Goal: Transaction & Acquisition: Purchase product/service

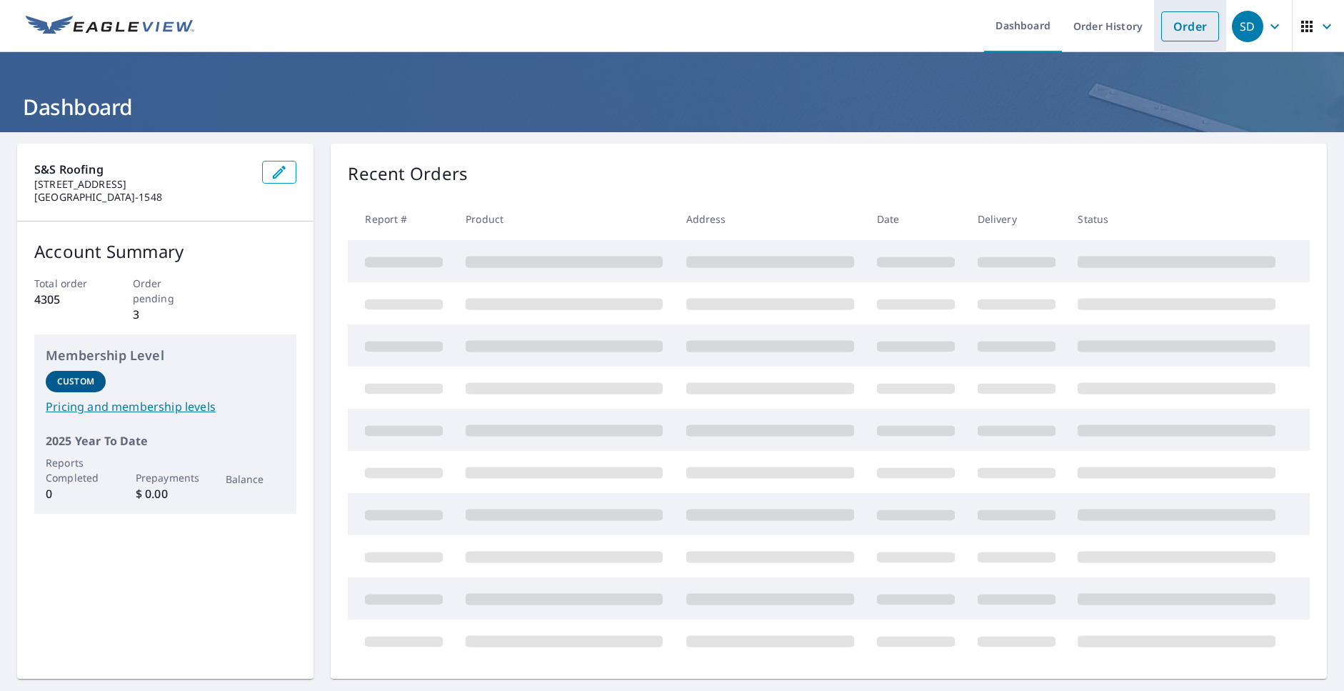
click at [1184, 31] on link "Order" at bounding box center [1190, 26] width 58 height 30
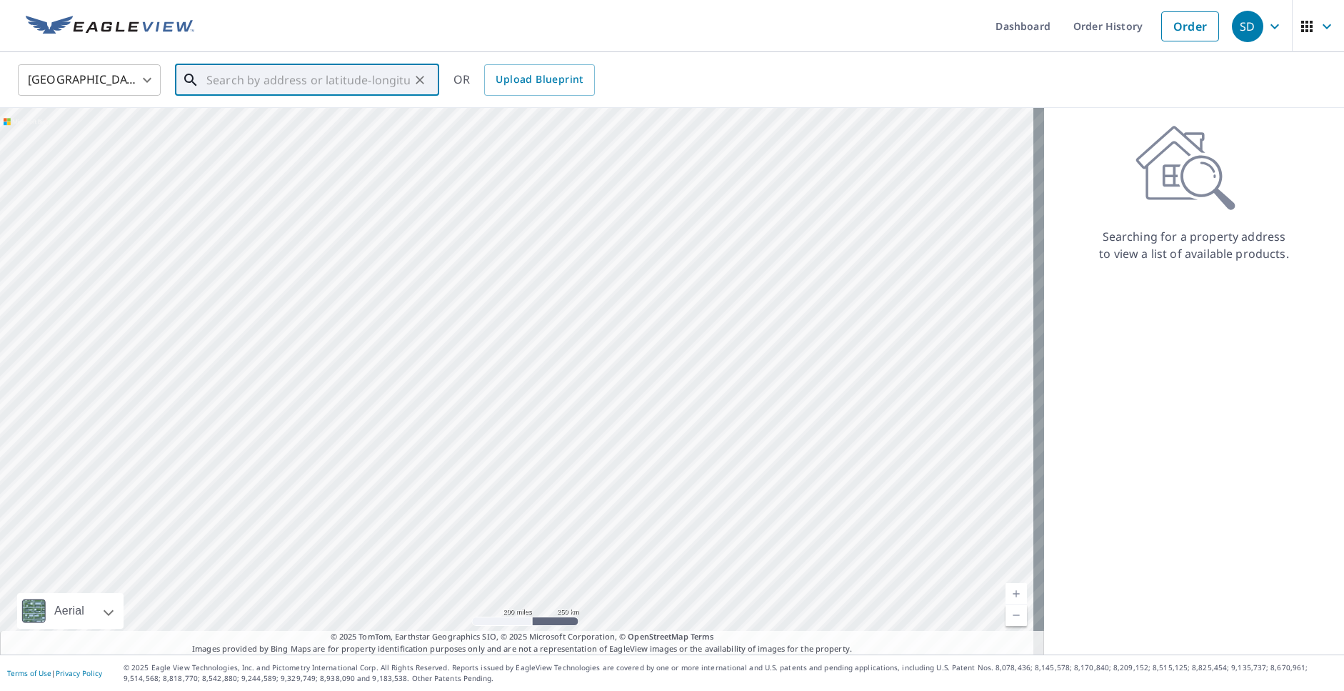
click at [221, 81] on input "text" at bounding box center [308, 80] width 204 height 40
click at [259, 121] on span "[STREET_ADDRESS]" at bounding box center [316, 121] width 224 height 17
type input "[STREET_ADDRESS][PERSON_NAME]"
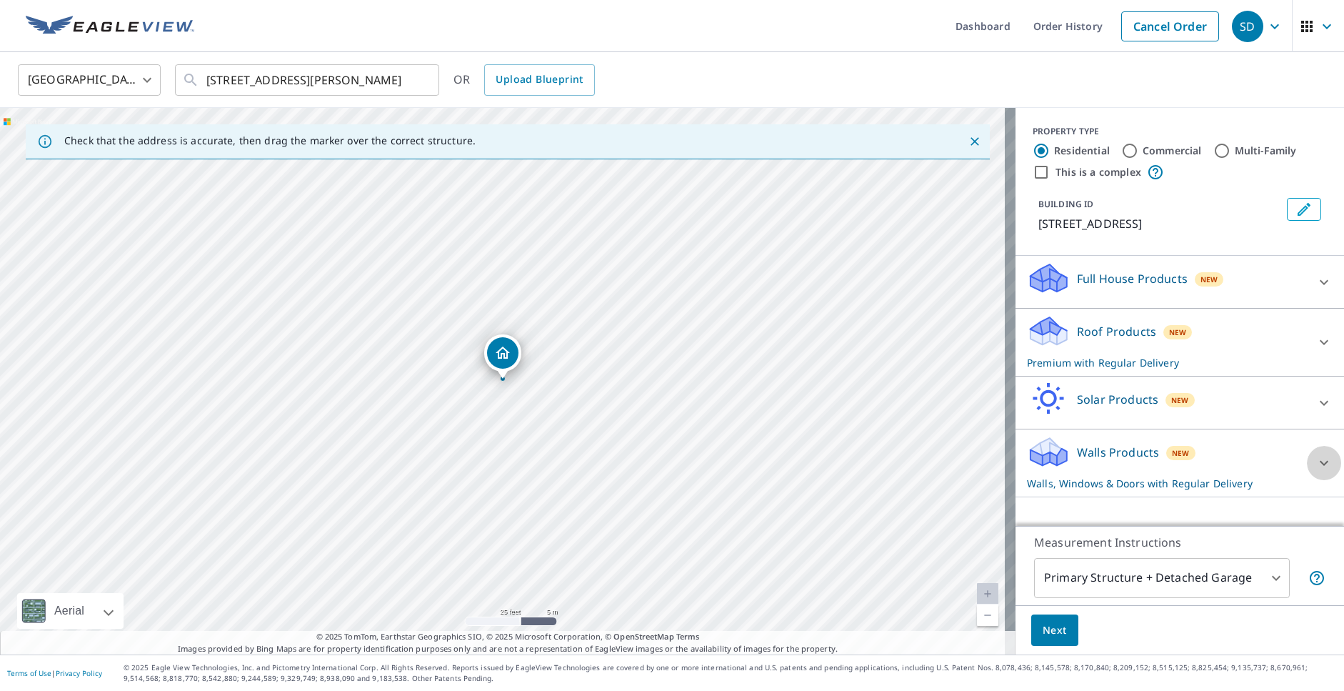
click at [1320, 462] on icon at bounding box center [1324, 463] width 9 height 5
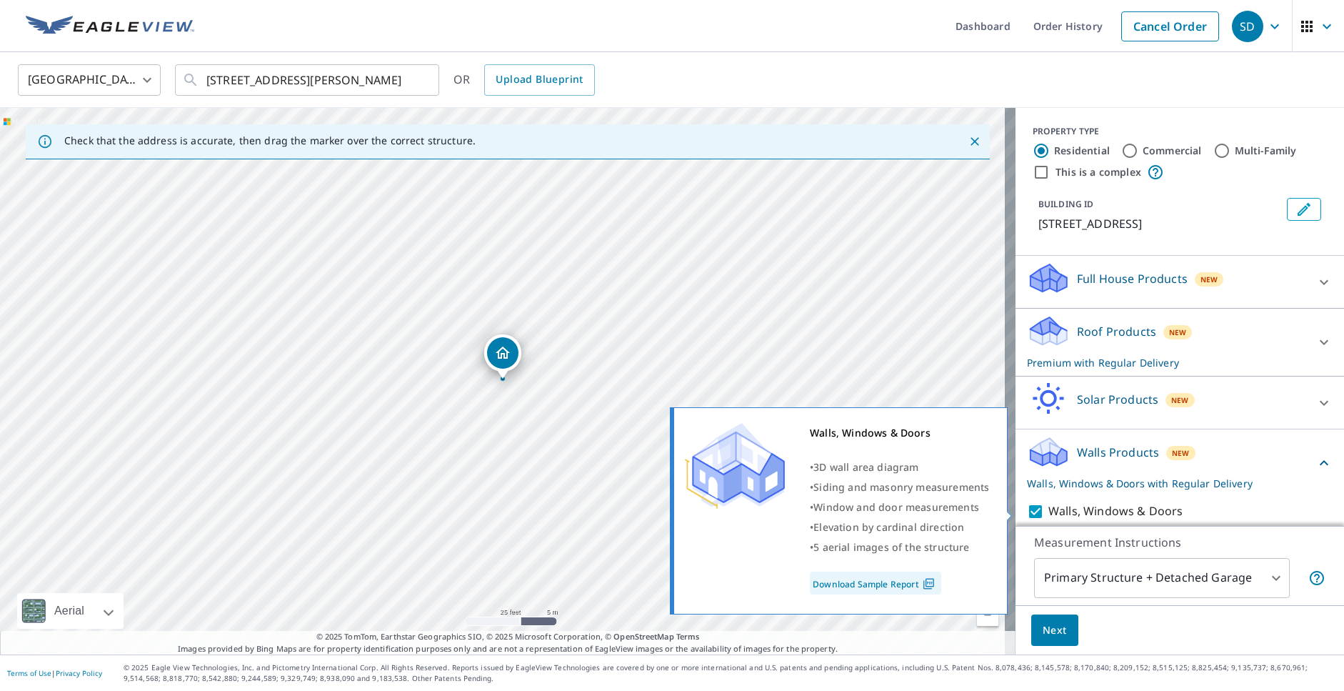
click at [1027, 509] on input "Walls, Windows & Doors" at bounding box center [1037, 511] width 21 height 17
checkbox input "false"
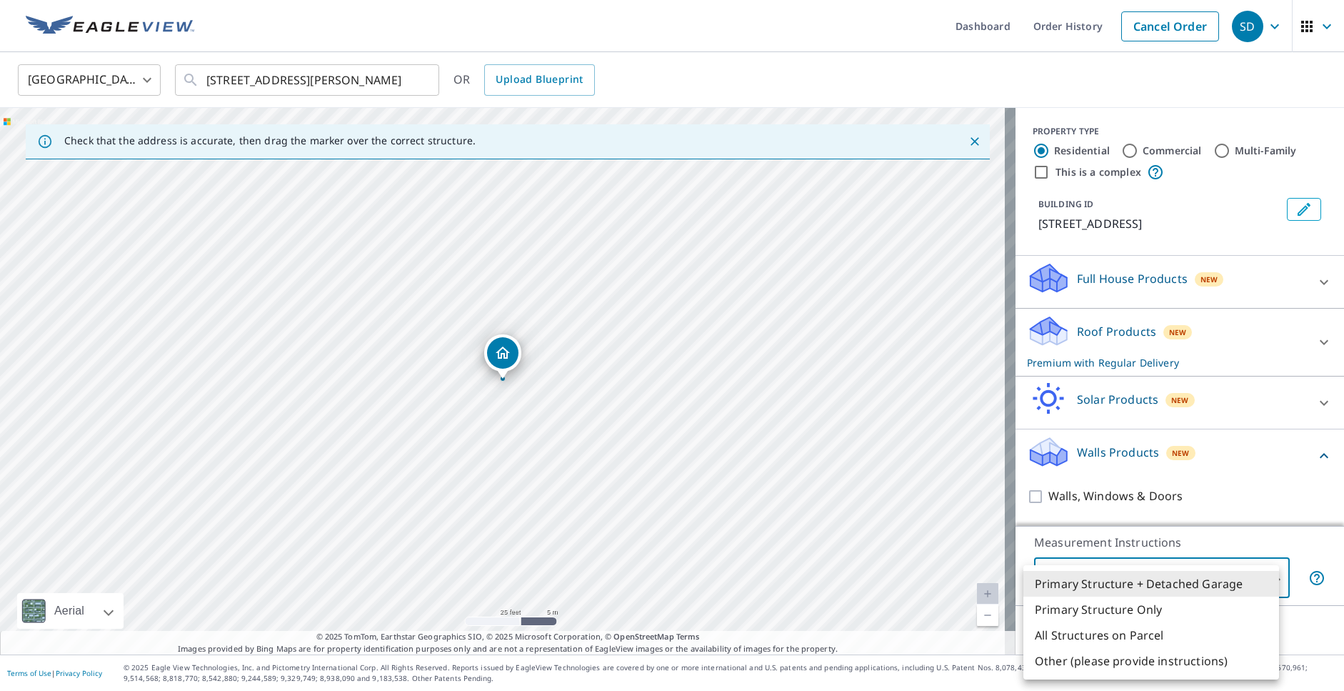
click at [1083, 582] on body "SD SD Dashboard Order History Cancel Order SD [GEOGRAPHIC_DATA] [GEOGRAPHIC_DAT…" at bounding box center [672, 345] width 1344 height 691
click at [1092, 613] on li "Primary Structure Only" at bounding box center [1151, 609] width 256 height 26
type input "2"
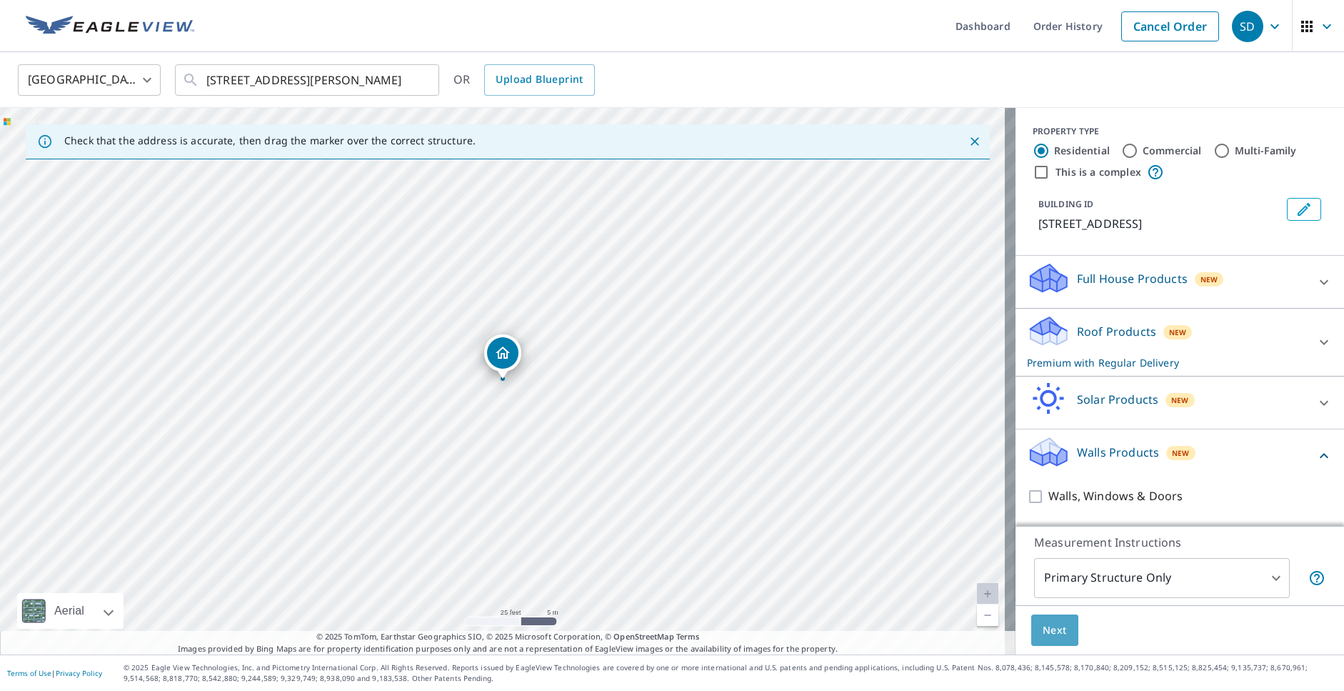
click at [1048, 632] on span "Next" at bounding box center [1055, 630] width 24 height 18
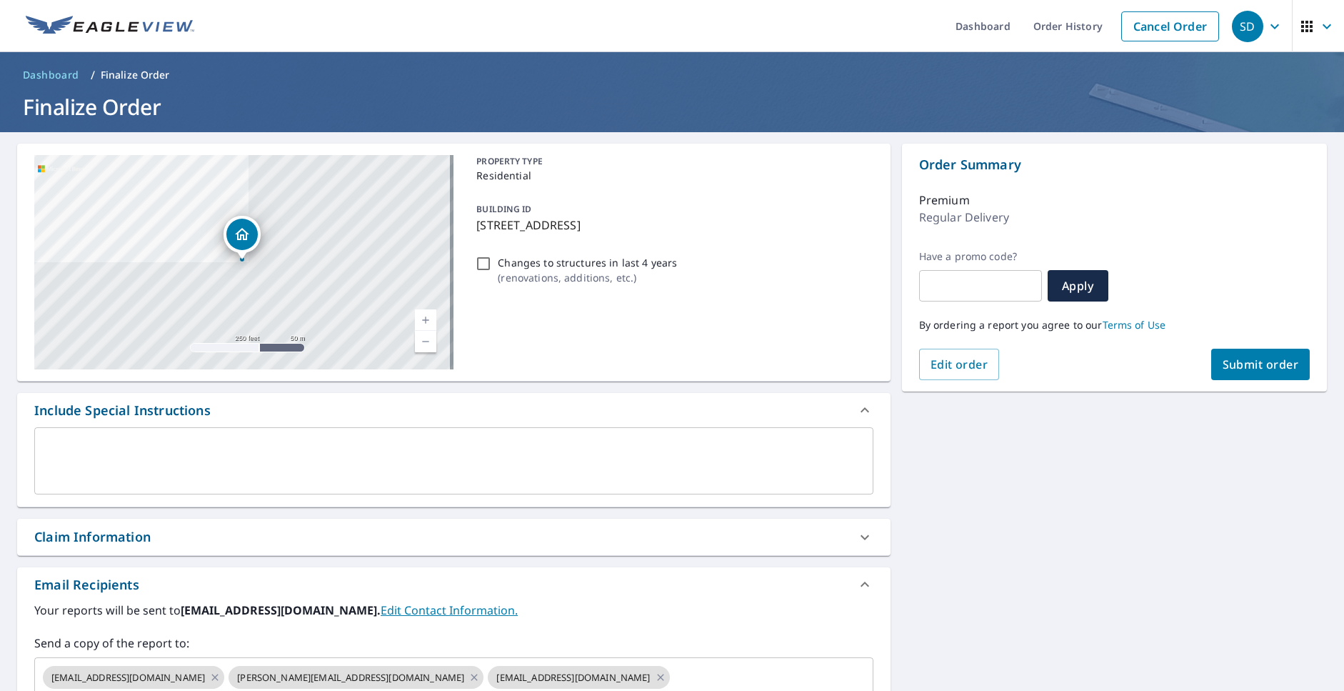
click at [56, 441] on textarea at bounding box center [453, 461] width 819 height 41
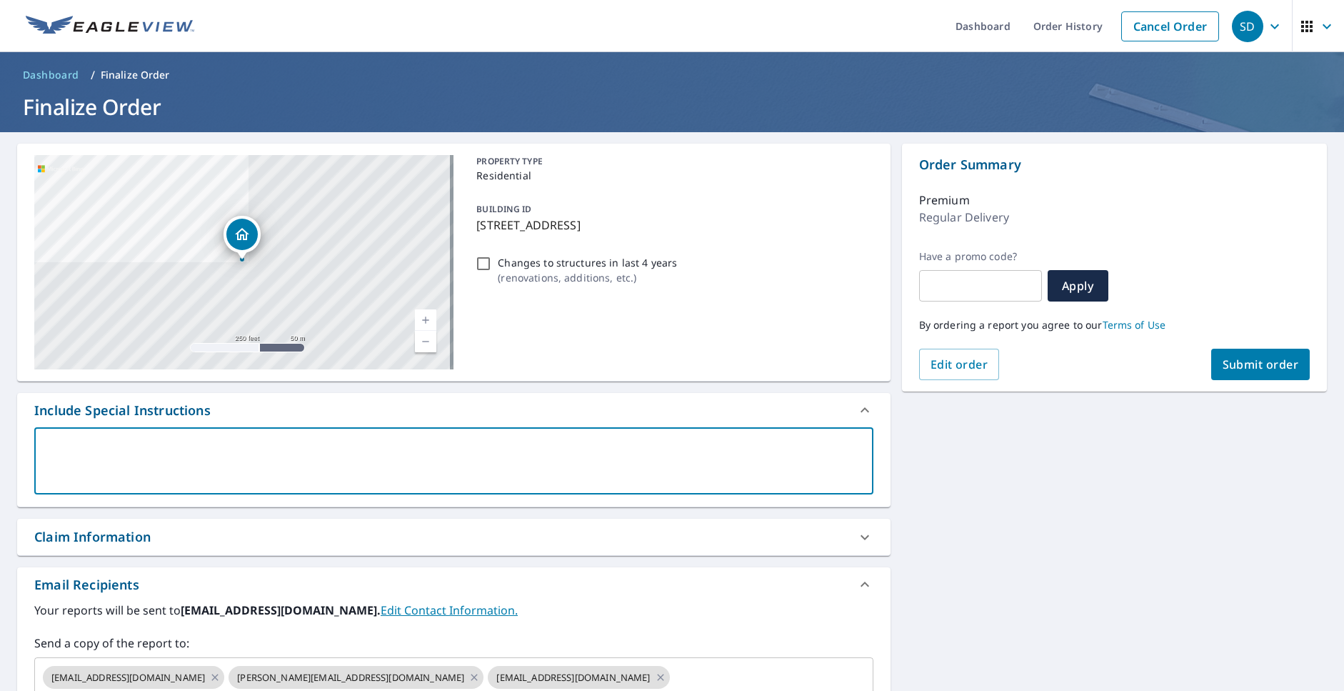
type textarea "D"
type textarea "x"
type textarea "De"
type textarea "x"
type textarea "Dea"
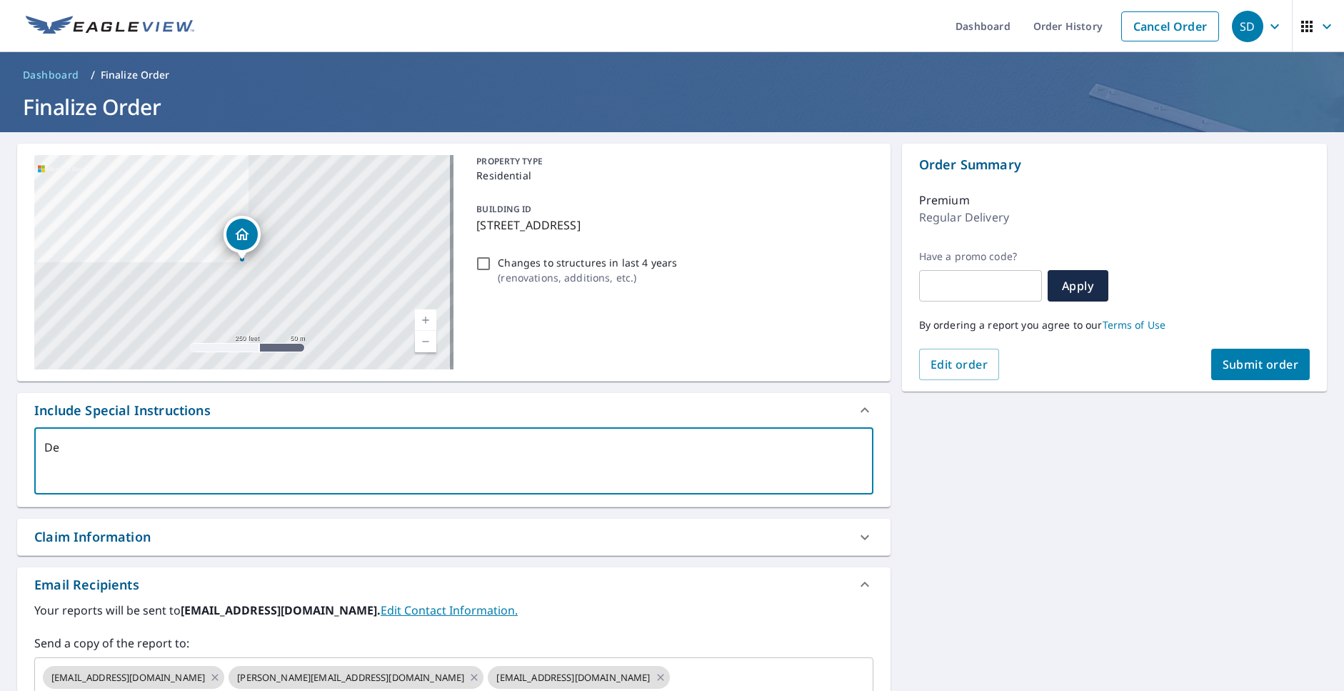
type textarea "x"
type textarea "De"
type textarea "x"
type textarea "Det"
type textarea "x"
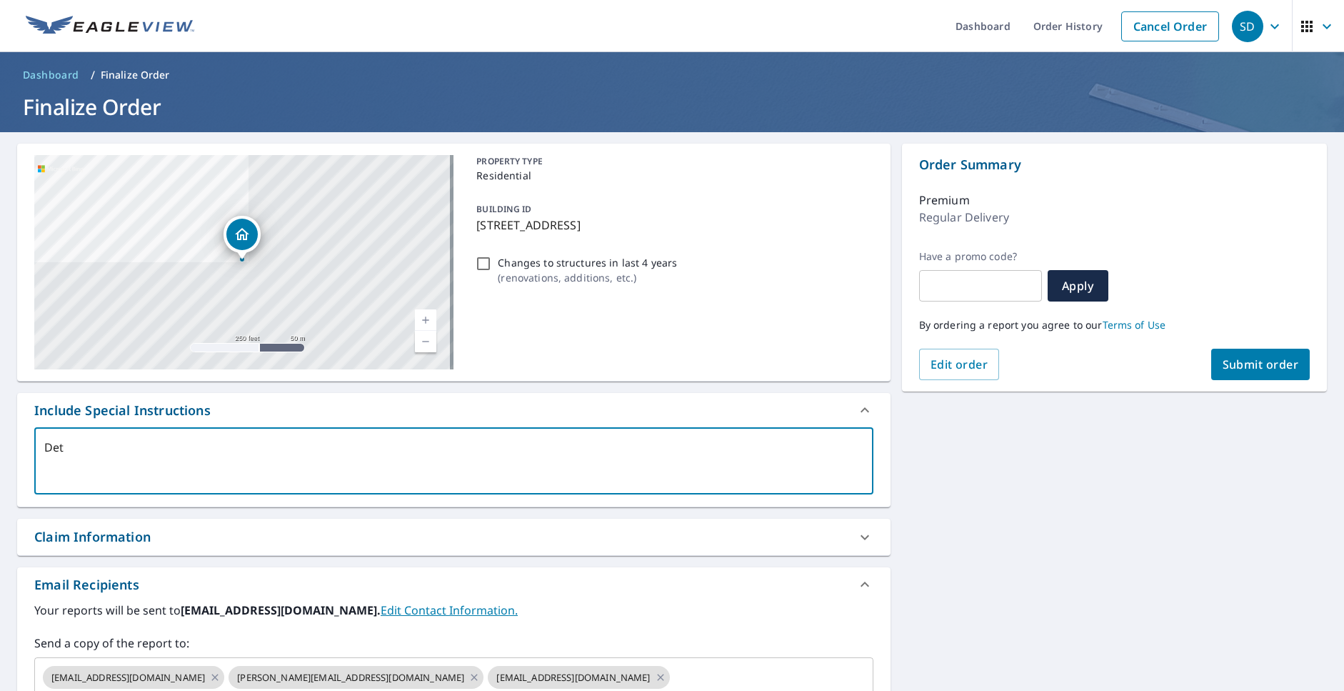
type textarea "Deta"
type textarea "x"
type textarea "Detac"
type textarea "x"
type textarea "Detach"
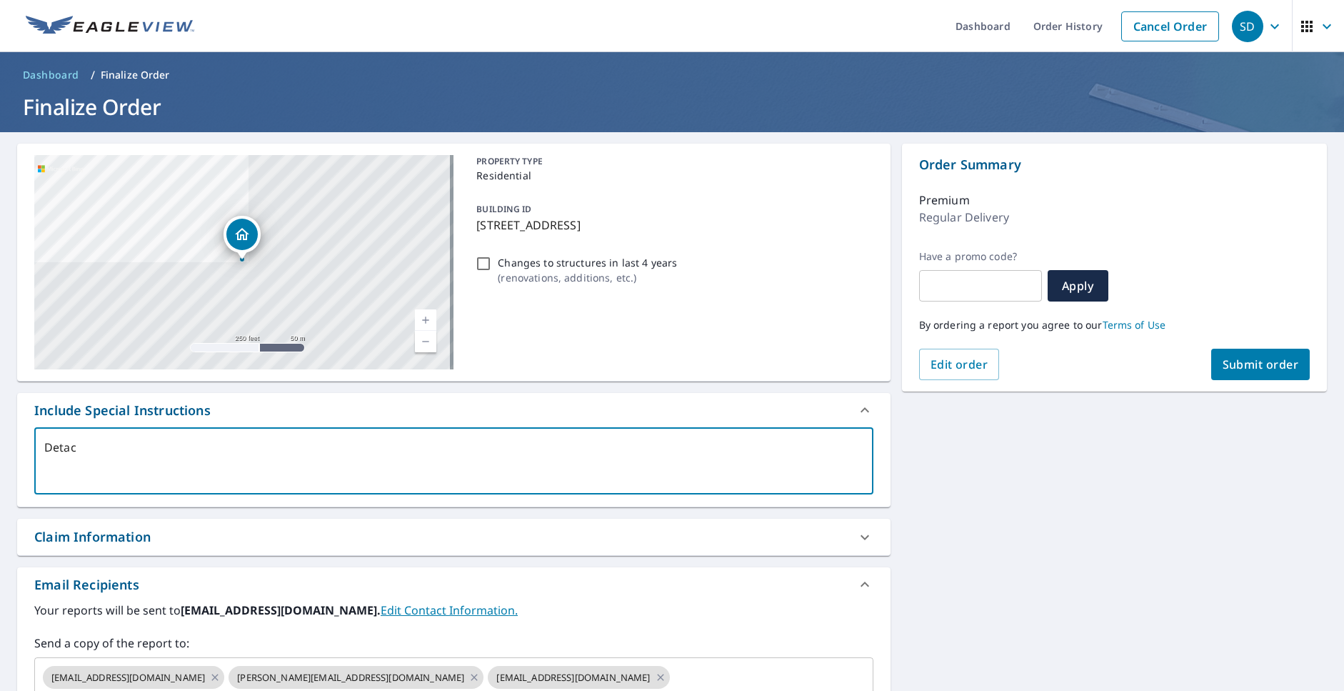
type textarea "x"
type textarea "Detache"
type textarea "x"
type textarea "Detached"
type textarea "x"
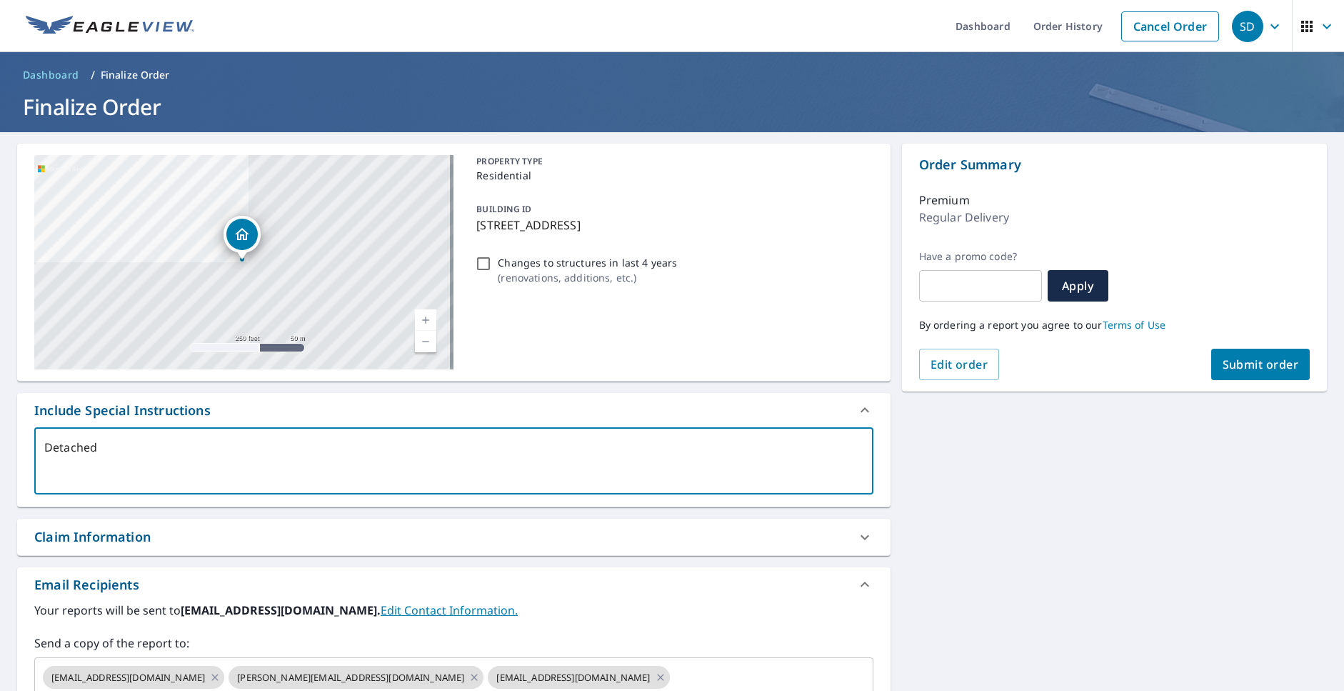
type textarea "Detached"
type textarea "x"
type textarea "Detached G"
type textarea "x"
type textarea "Detached Ga"
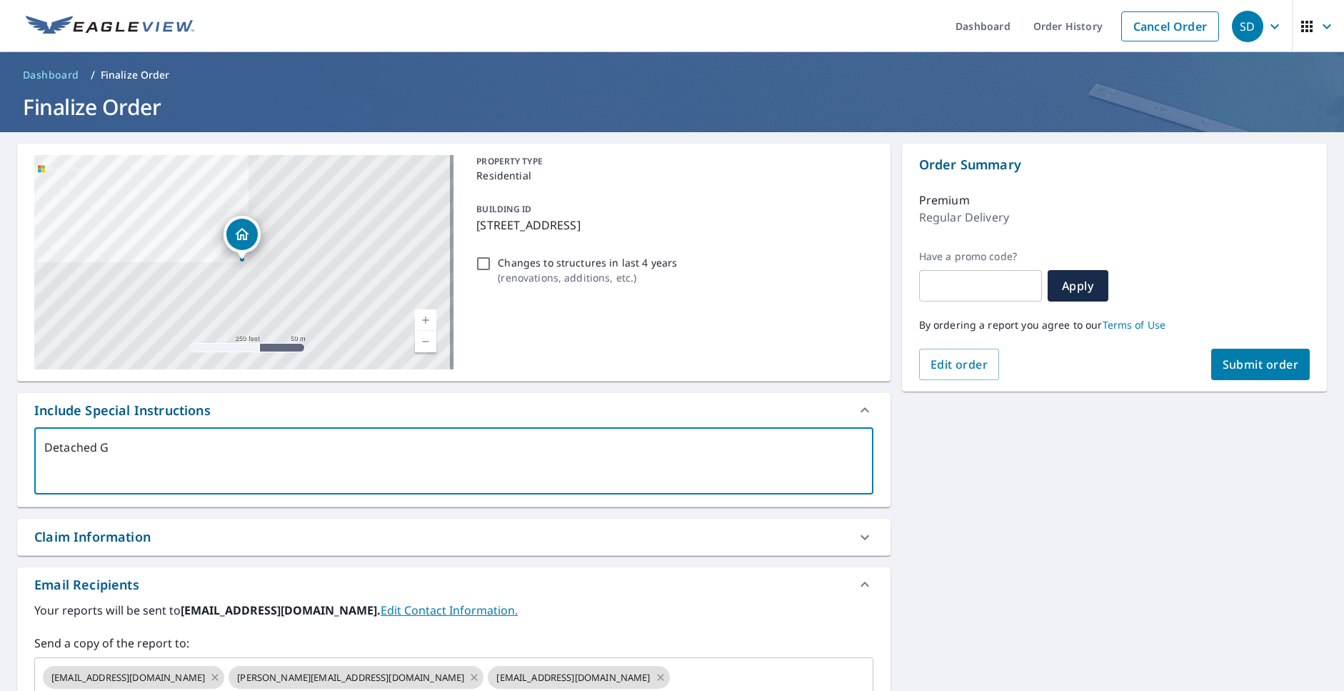
type textarea "x"
type textarea "Detached Gar"
type textarea "x"
type textarea "Detached Gara"
type textarea "x"
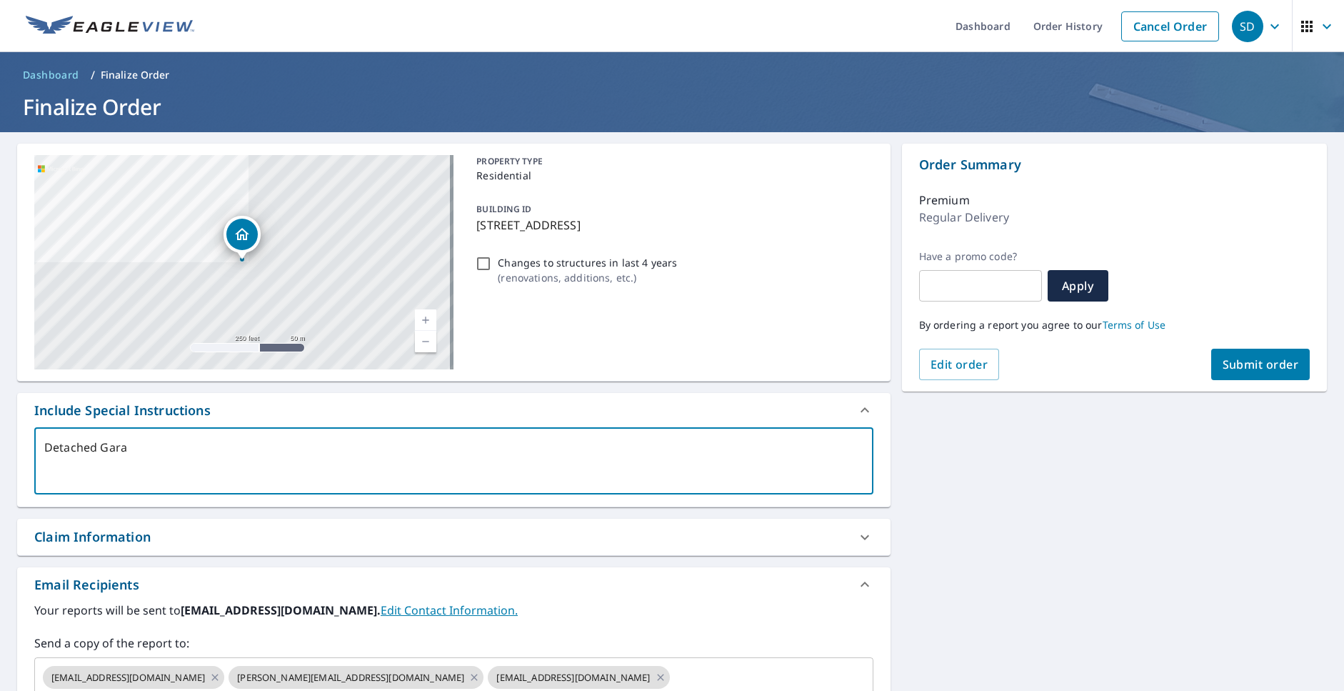
type textarea "Detached Garag"
type textarea "x"
type textarea "Detached Garage"
type textarea "x"
type textarea "Detached Garage"
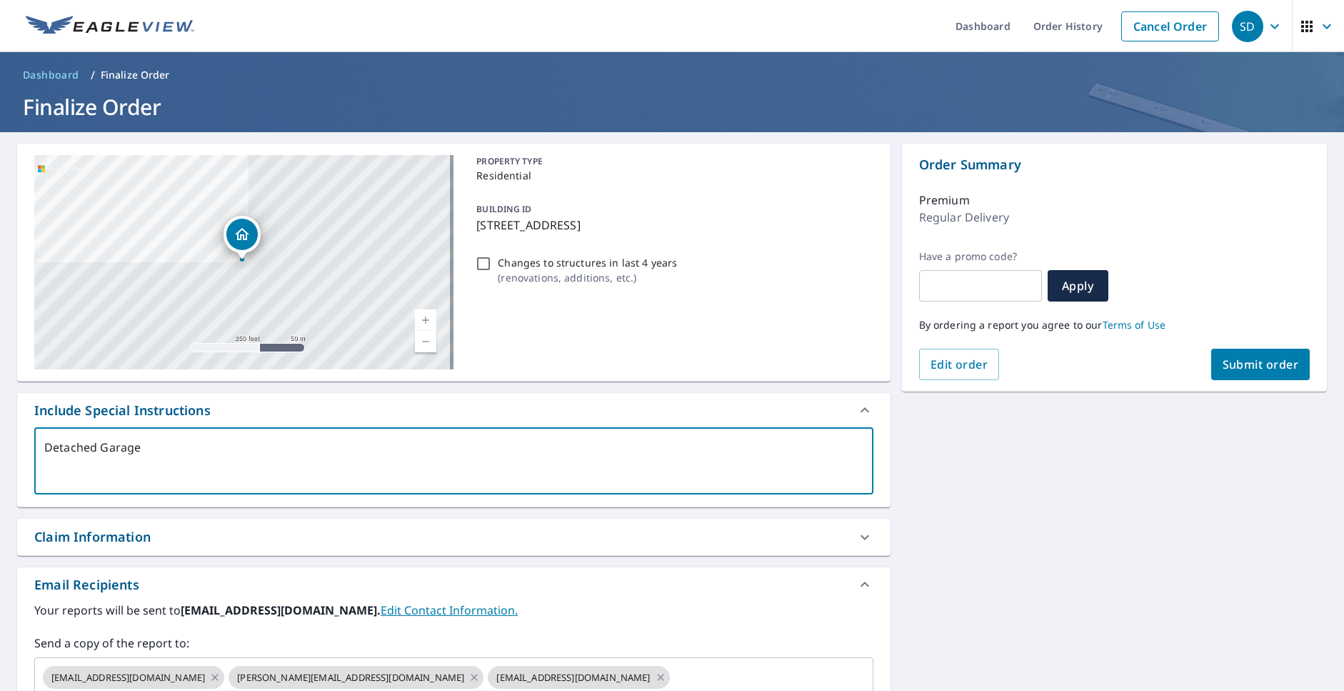
type textarea "x"
type textarea "Detached Garage ("
type textarea "x"
type textarea "Detached Garage (h"
type textarea "x"
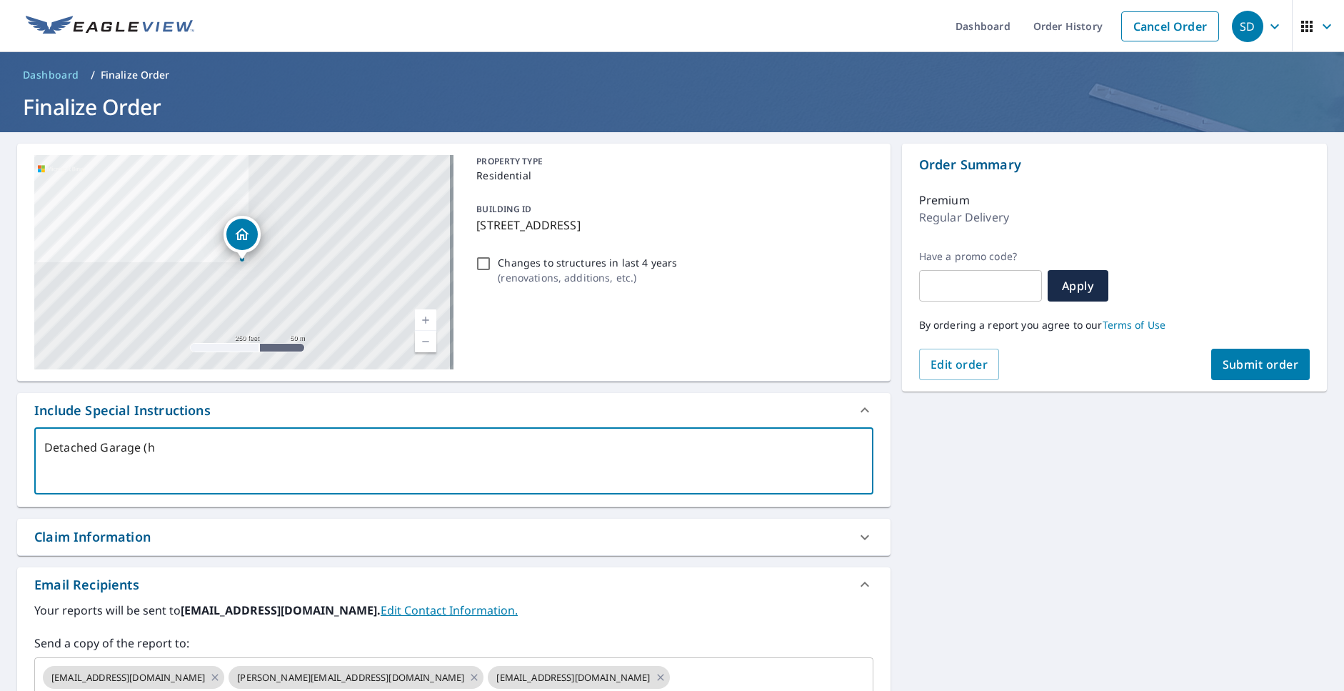
type textarea "Detached Garage (hi"
type textarea "x"
type textarea "Detached Garage (hig"
type textarea "x"
type textarea "Detached Garage (high"
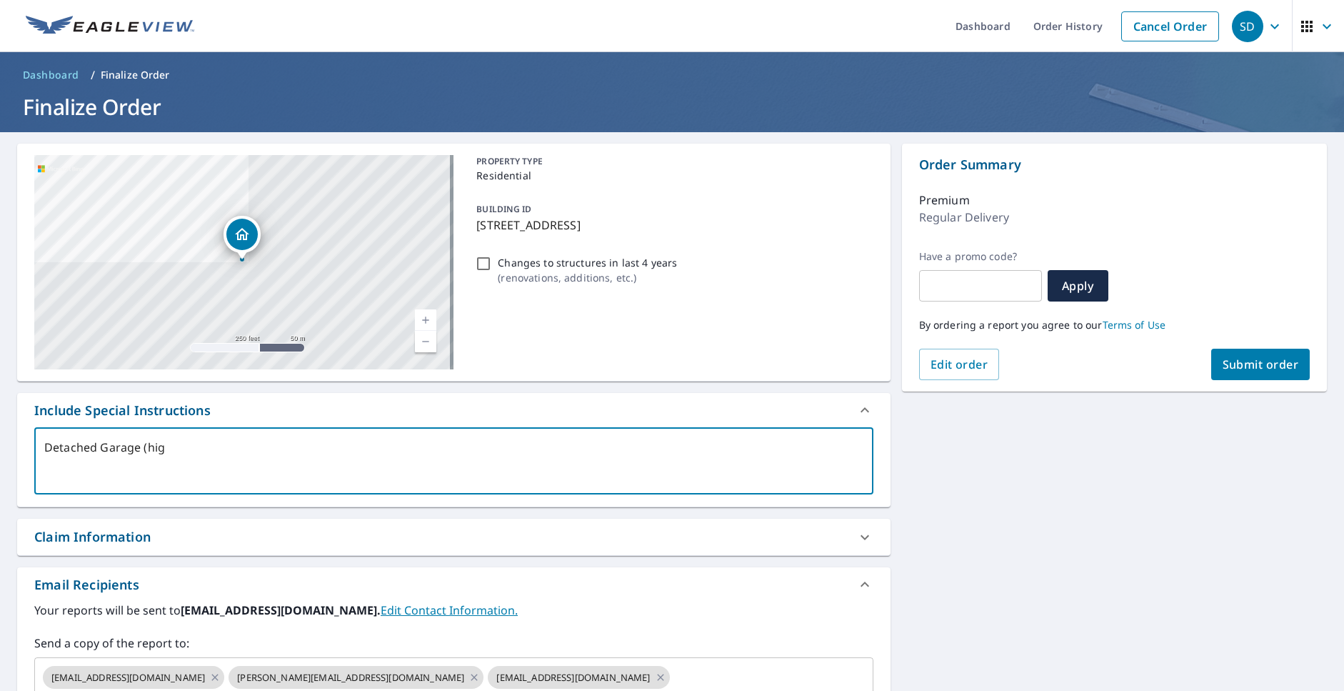
type textarea "x"
type textarea "Detached Garage (highl"
type textarea "x"
type textarea "Detached Garage (highli"
type textarea "x"
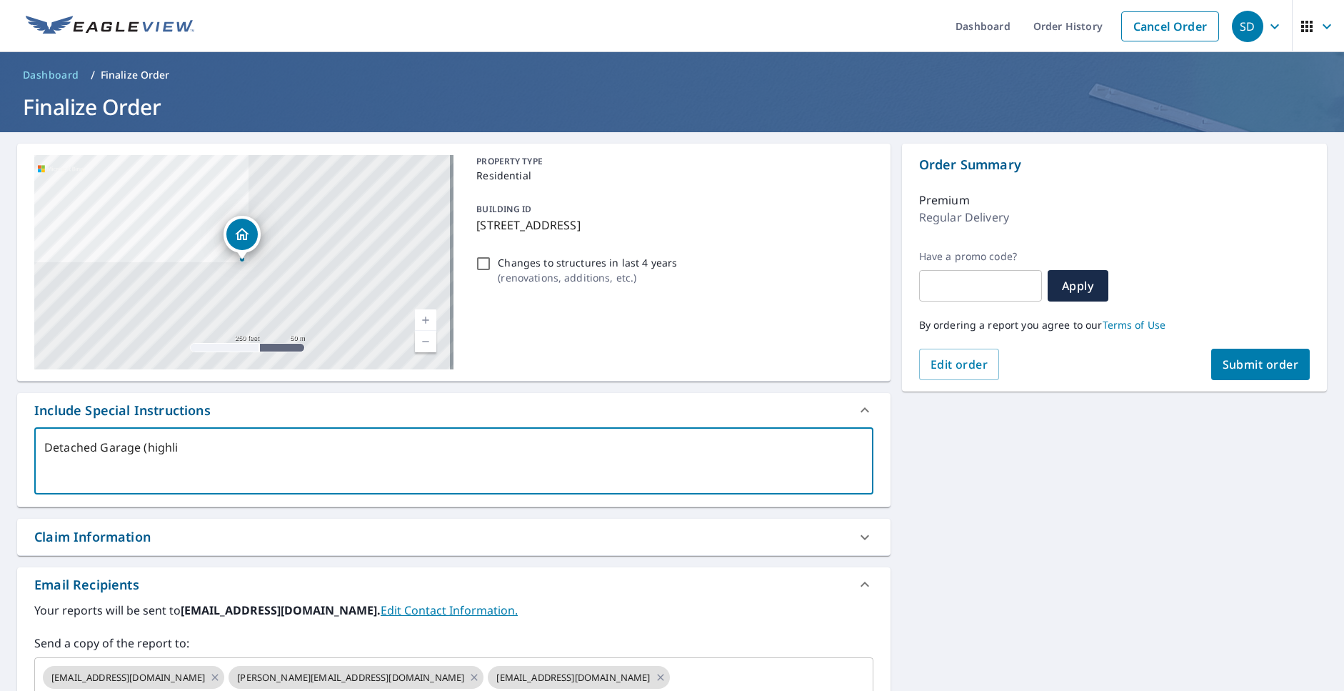
type textarea "Detached Garage (highlig"
type textarea "x"
type textarea "Detached Garage (highligh"
type textarea "x"
type textarea "Detached Garage (highlight"
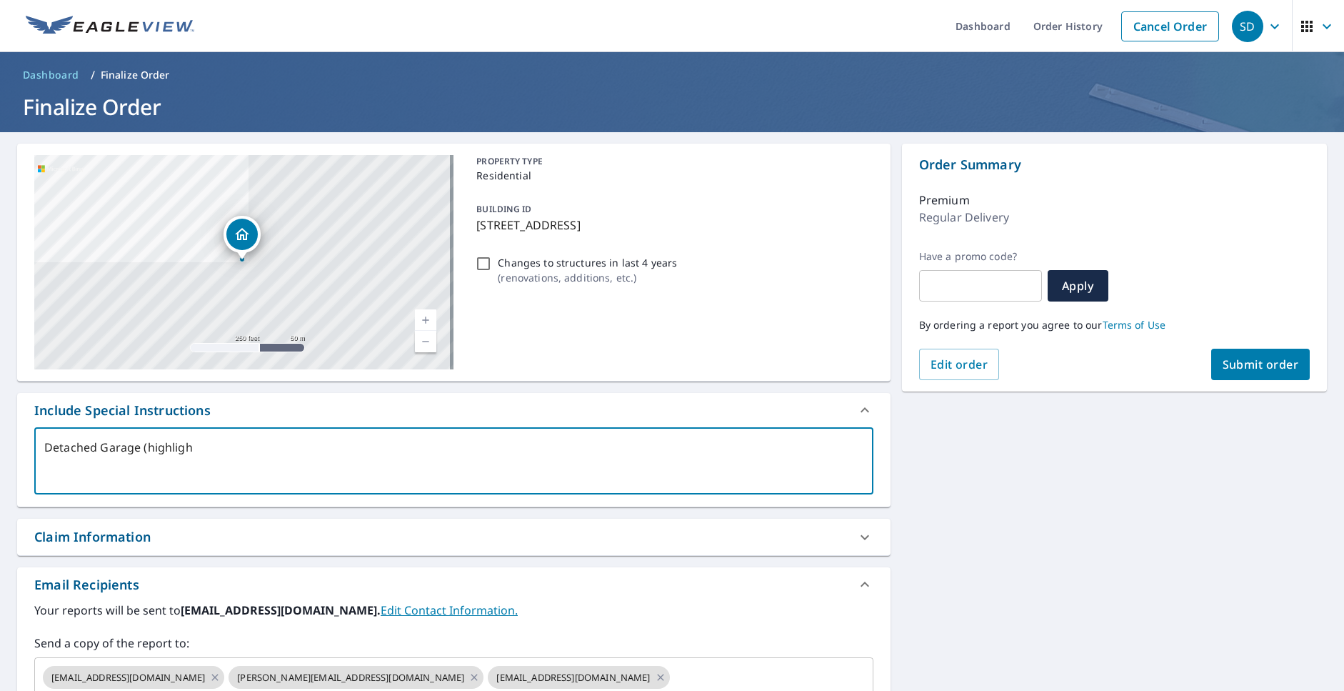
type textarea "x"
type textarea "Detached Garage (highlighte"
type textarea "x"
type textarea "Detached Garage (highlighted"
type textarea "x"
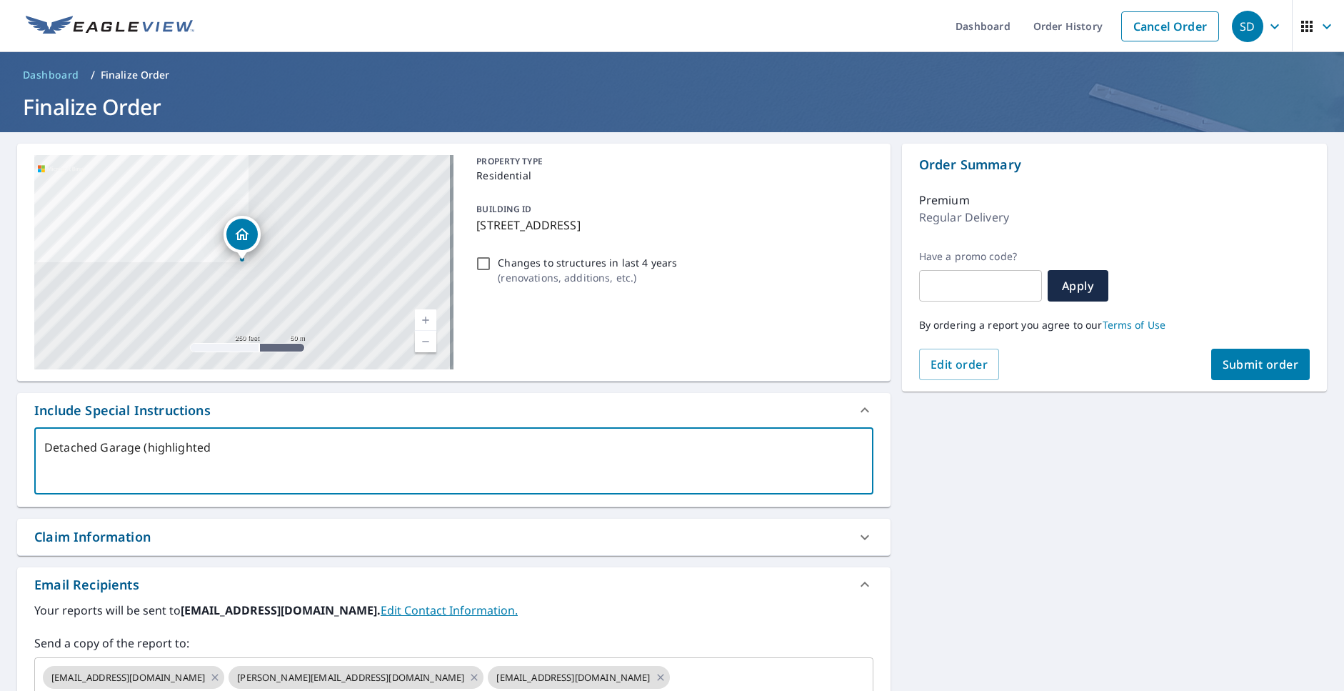
type textarea "Detached Garage (highlighted"
type textarea "x"
type textarea "Detached Garage (highlighted s"
type textarea "x"
type textarea "Detached Garage (highlighted st"
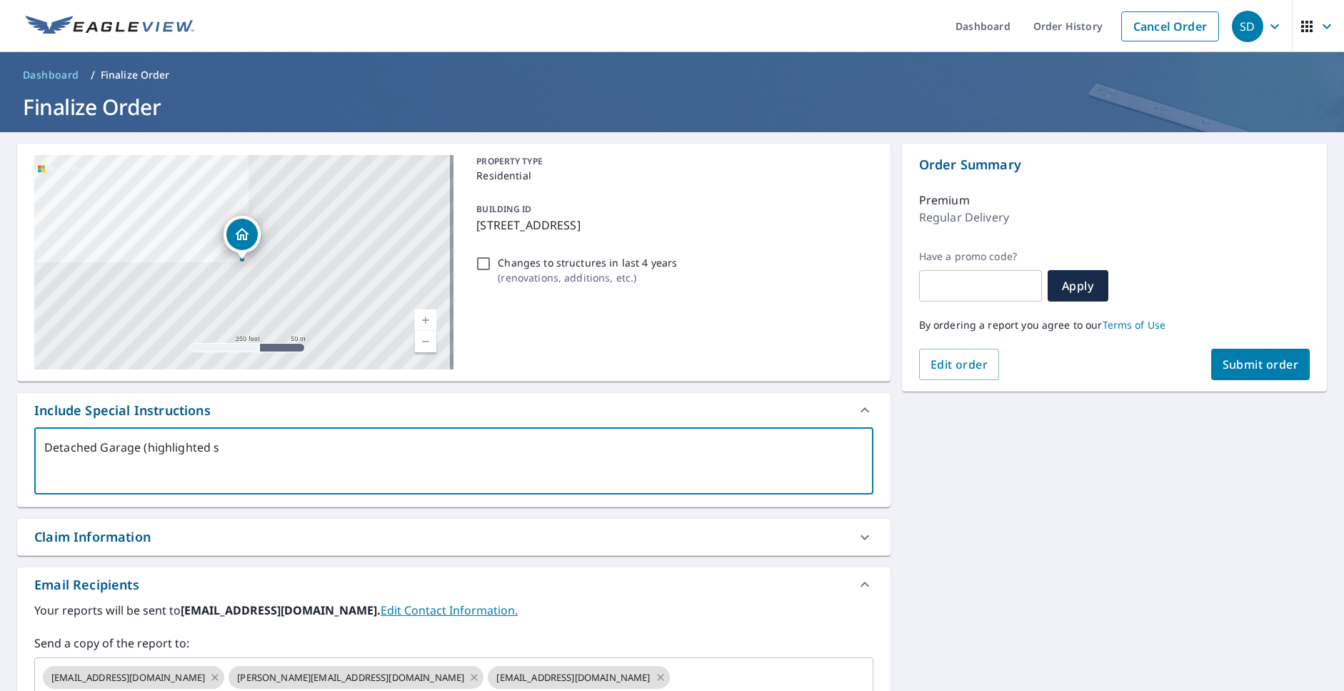
type textarea "x"
type textarea "Detached Garage (highlighted str"
type textarea "x"
type textarea "Detached Garage (highlighted stru"
type textarea "x"
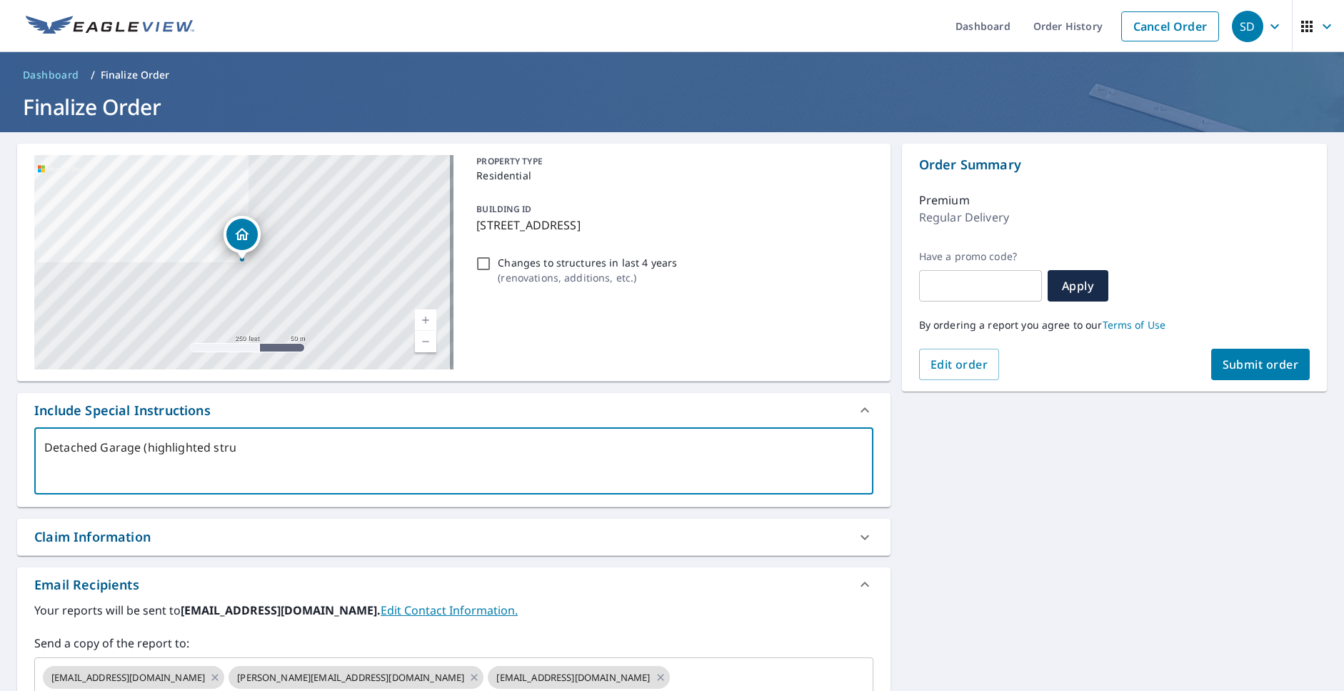
type textarea "Detached Garage (highlighted struc"
type textarea "x"
type textarea "Detached Garage (highlighted struct"
type textarea "x"
type textarea "Detached Garage (highlighted structu"
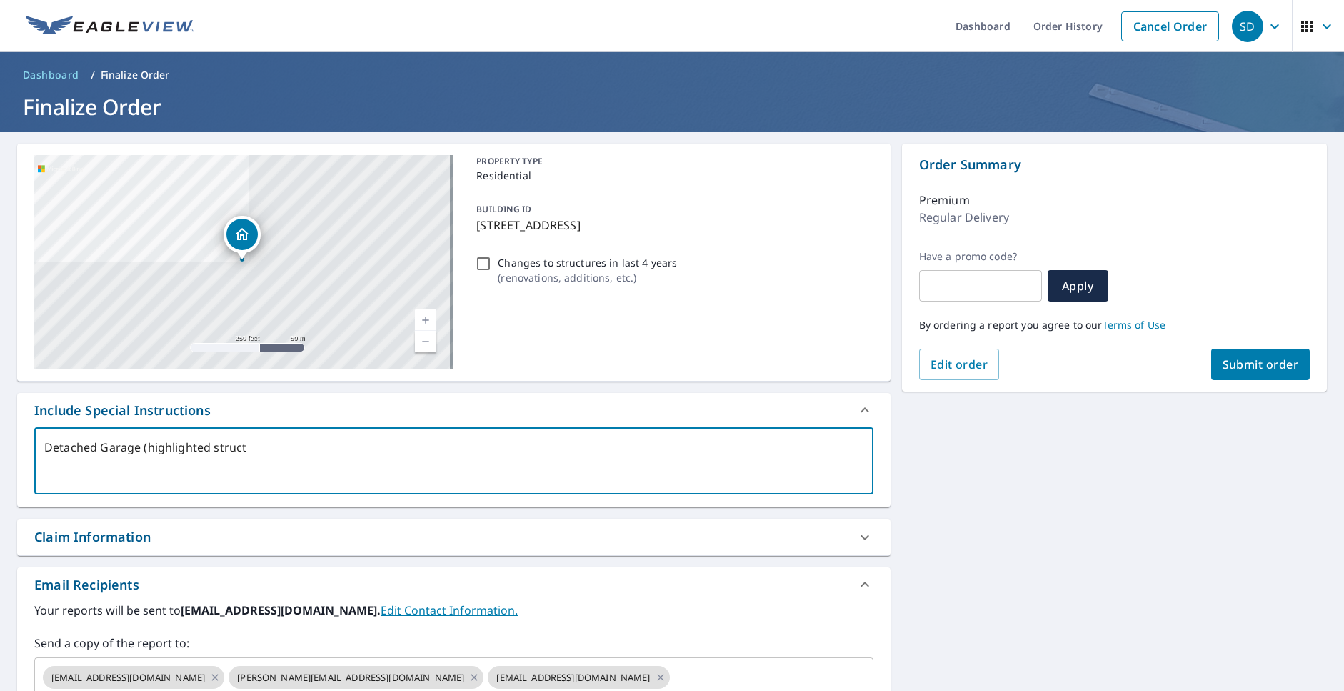
type textarea "x"
type textarea "Detached Garage (highlighted structur"
type textarea "x"
type textarea "Detached Garage (highlighted structure"
type textarea "x"
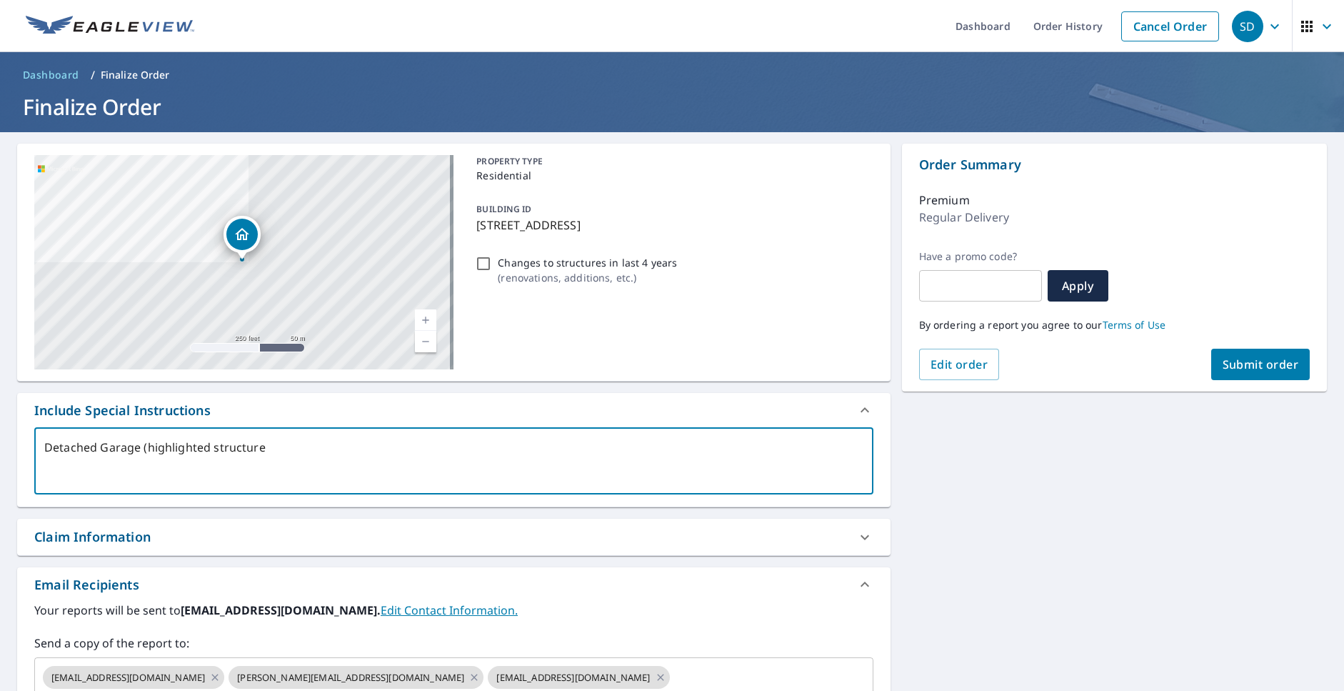
type textarea "Detached Garage (highlighted structure)"
type textarea "x"
type textarea "Detached Garage (highlighted structure)o"
type textarea "x"
type textarea "Detached Garage (highlighted structure)on"
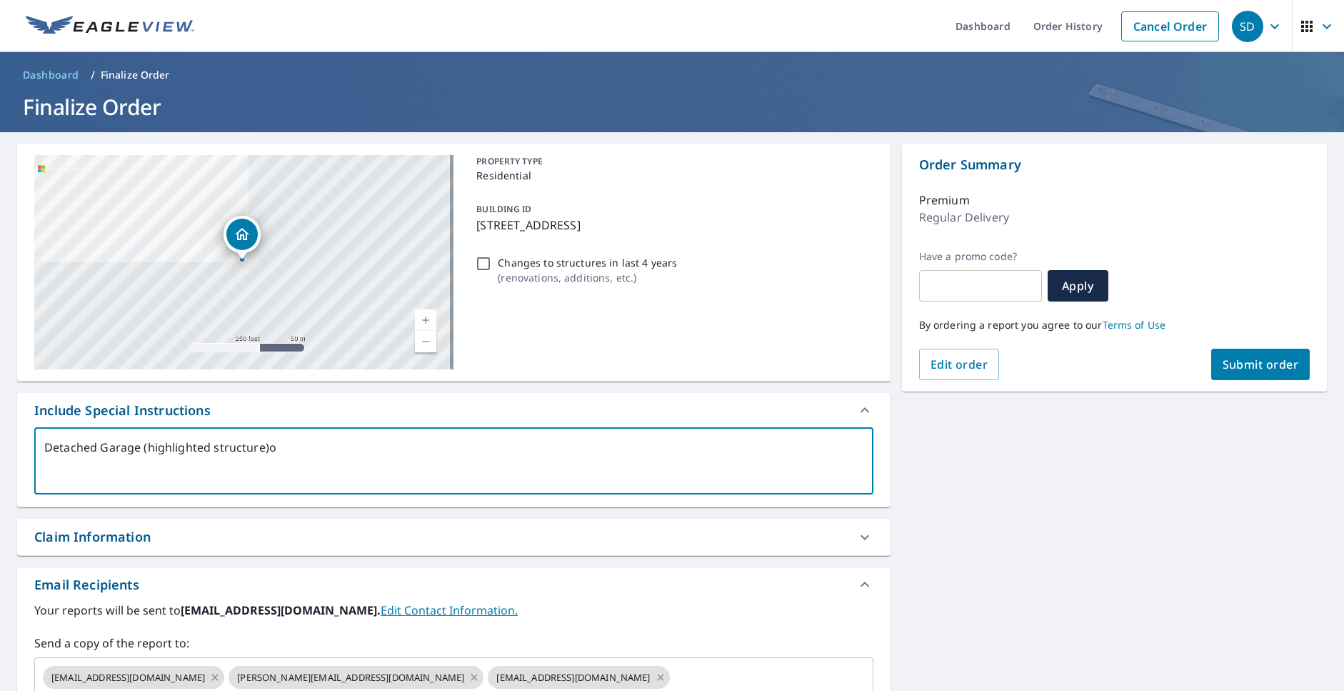
type textarea "x"
type textarea "Detached Garage (highlighted structure)onl"
type textarea "x"
type textarea "Detached Garage (highlighted structure)only"
type textarea "x"
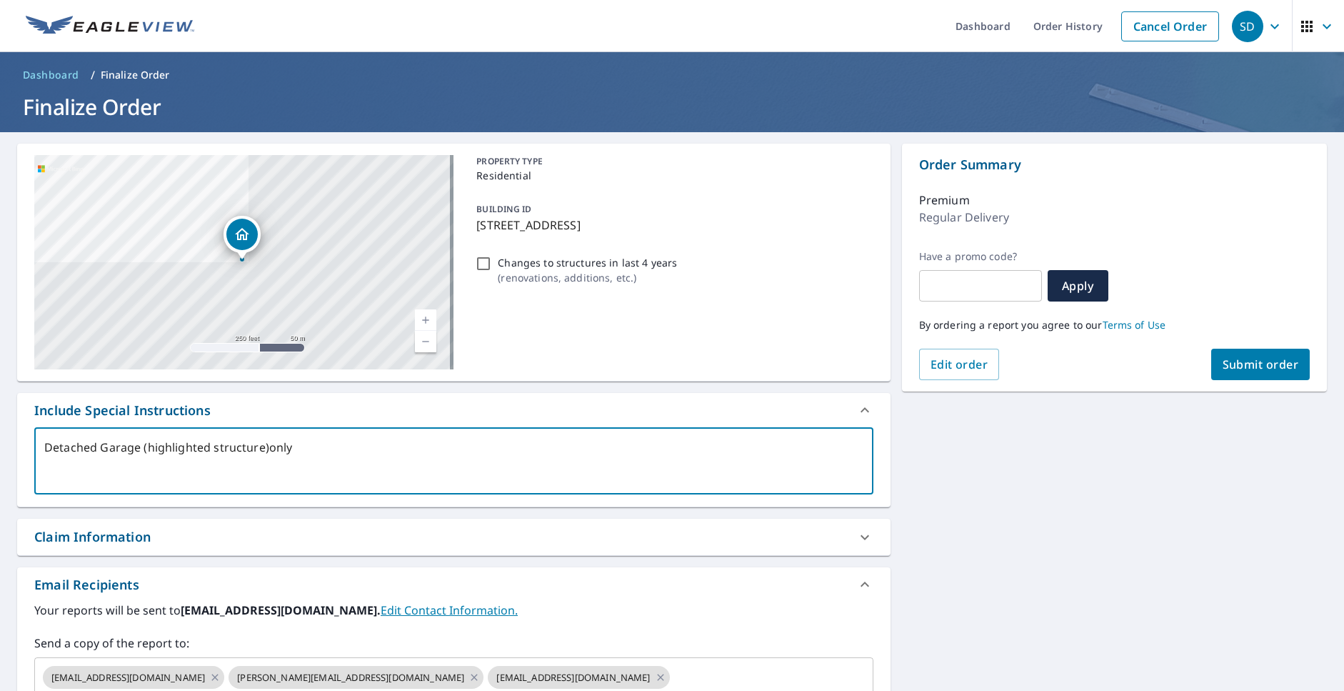
type textarea "Detached Garage (highlighted structure)only"
click at [1249, 361] on span "Submit order" at bounding box center [1261, 364] width 76 height 16
type textarea "x"
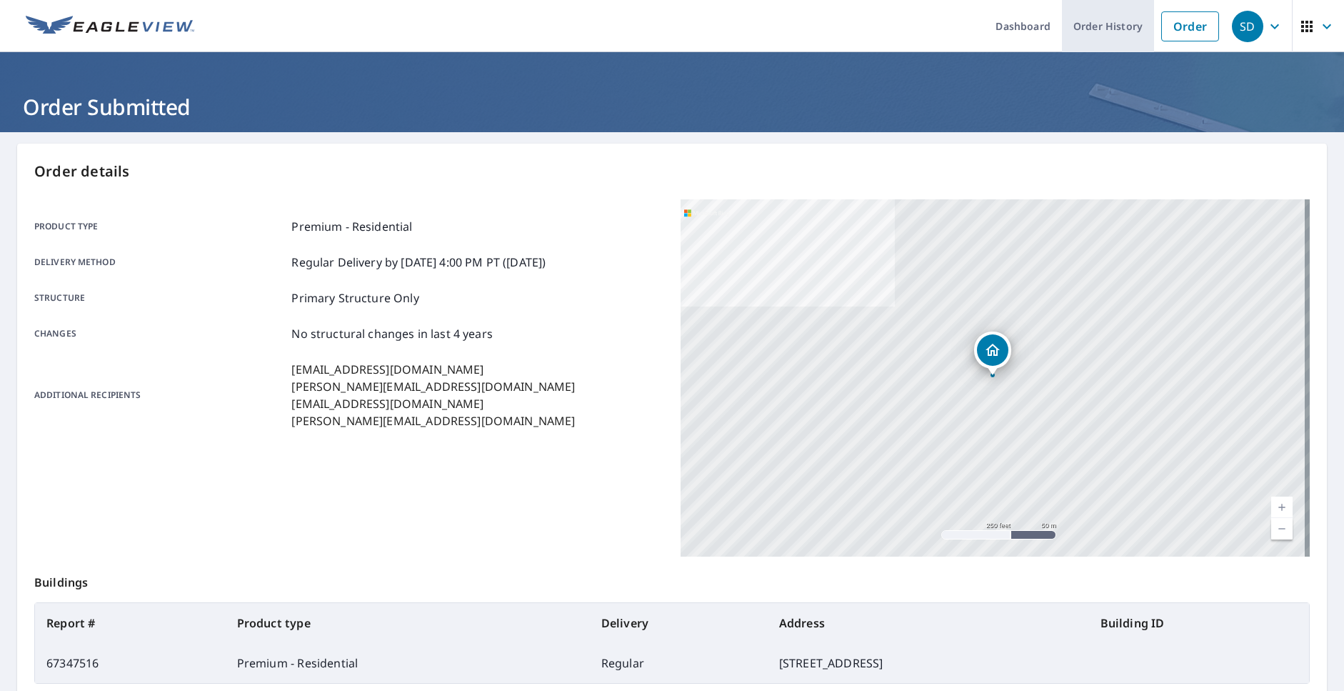
click at [1092, 31] on link "Order History" at bounding box center [1108, 26] width 92 height 52
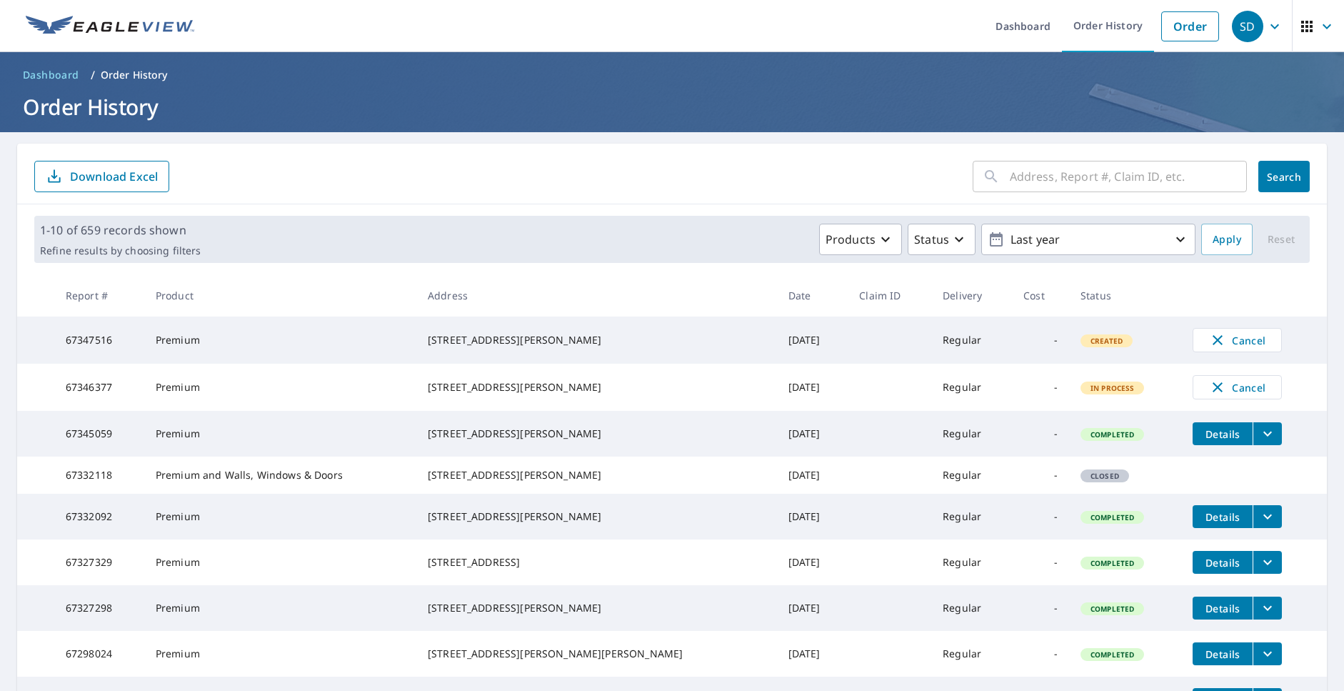
click at [1259, 442] on icon "filesDropdownBtn-67345059" at bounding box center [1267, 433] width 17 height 17
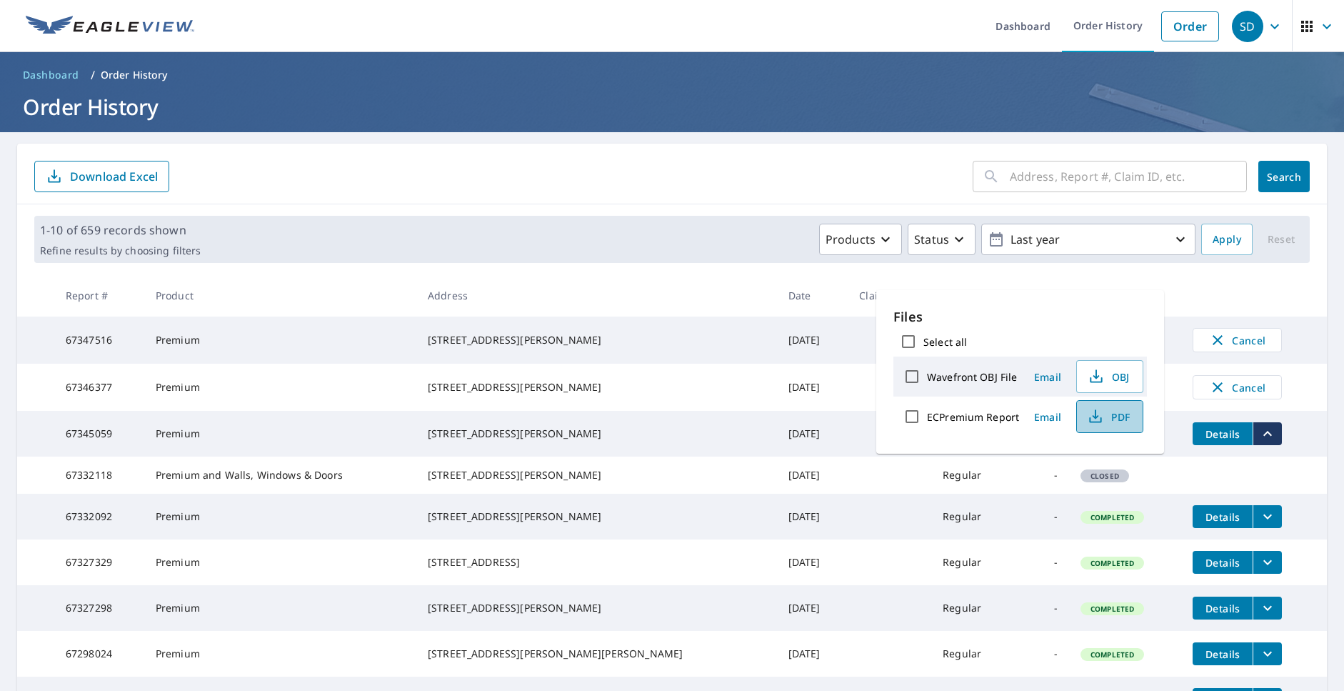
click at [1113, 421] on span "PDF" at bounding box center [1108, 416] width 46 height 17
